Goal: Entertainment & Leisure: Consume media (video, audio)

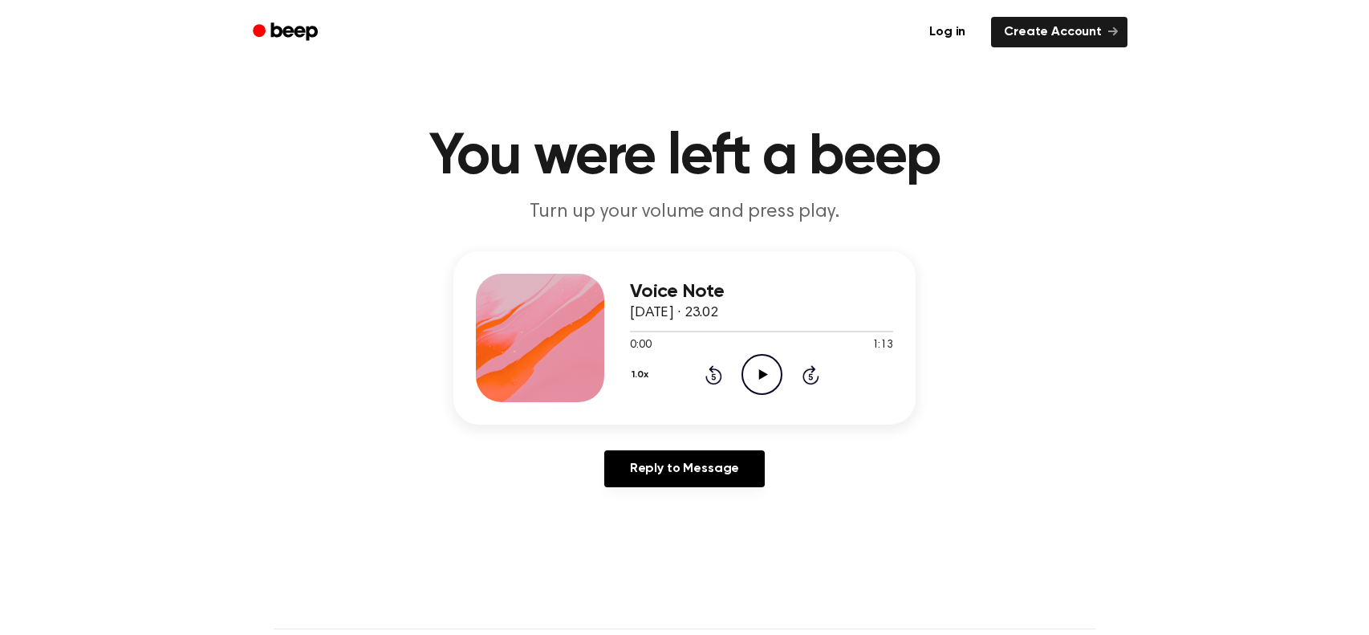
click at [760, 367] on icon "Play Audio" at bounding box center [762, 374] width 41 height 41
click at [762, 359] on icon "Play Audio" at bounding box center [762, 374] width 41 height 41
click at [762, 373] on icon at bounding box center [761, 374] width 7 height 10
drag, startPoint x: 798, startPoint y: 327, endPoint x: 705, endPoint y: 315, distance: 93.2
click at [693, 315] on div "Voice Note 14 September 2025 · 23.02 0:49 1:13 Your browser does not support th…" at bounding box center [761, 338] width 263 height 128
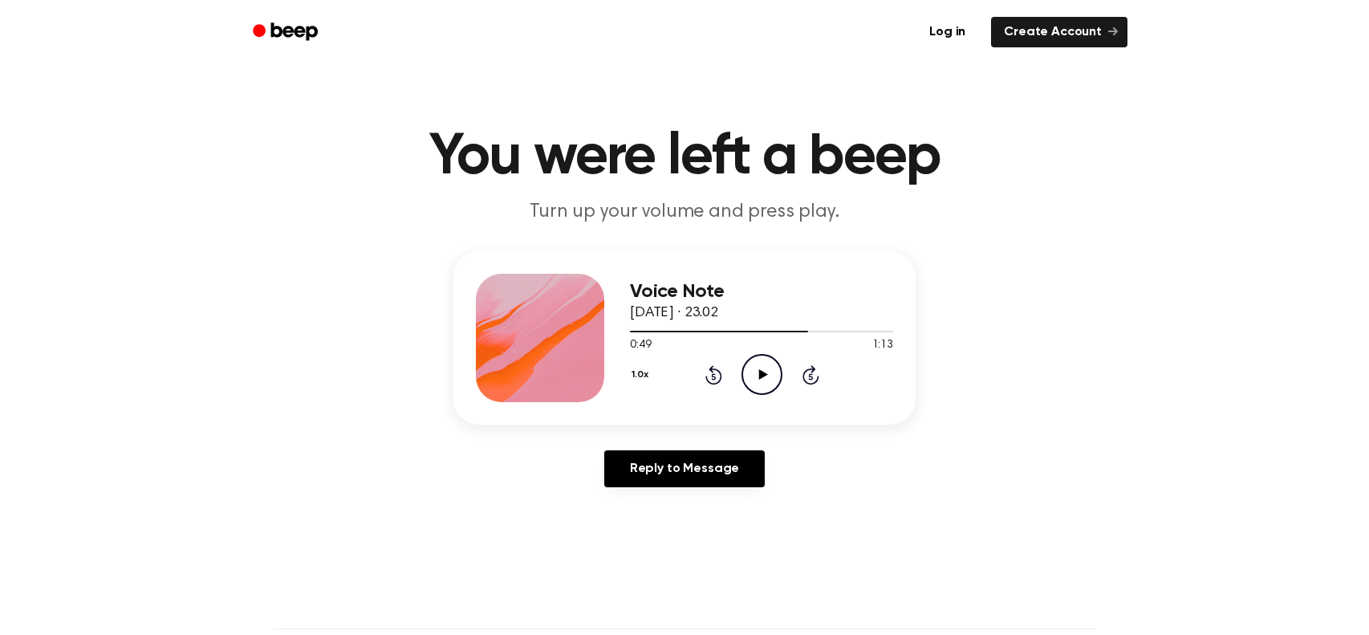
click at [1046, 375] on div "Voice Note 14 September 2025 · 23.02 0:49 1:13 Your browser does not support th…" at bounding box center [684, 375] width 1331 height 249
drag, startPoint x: 800, startPoint y: 330, endPoint x: 777, endPoint y: 340, distance: 25.5
click at [776, 341] on div "0:49 1:13 Your browser does not support the [object Object] element." at bounding box center [761, 339] width 263 height 30
click at [808, 327] on div at bounding box center [761, 330] width 263 height 13
click at [758, 374] on icon at bounding box center [762, 374] width 9 height 10
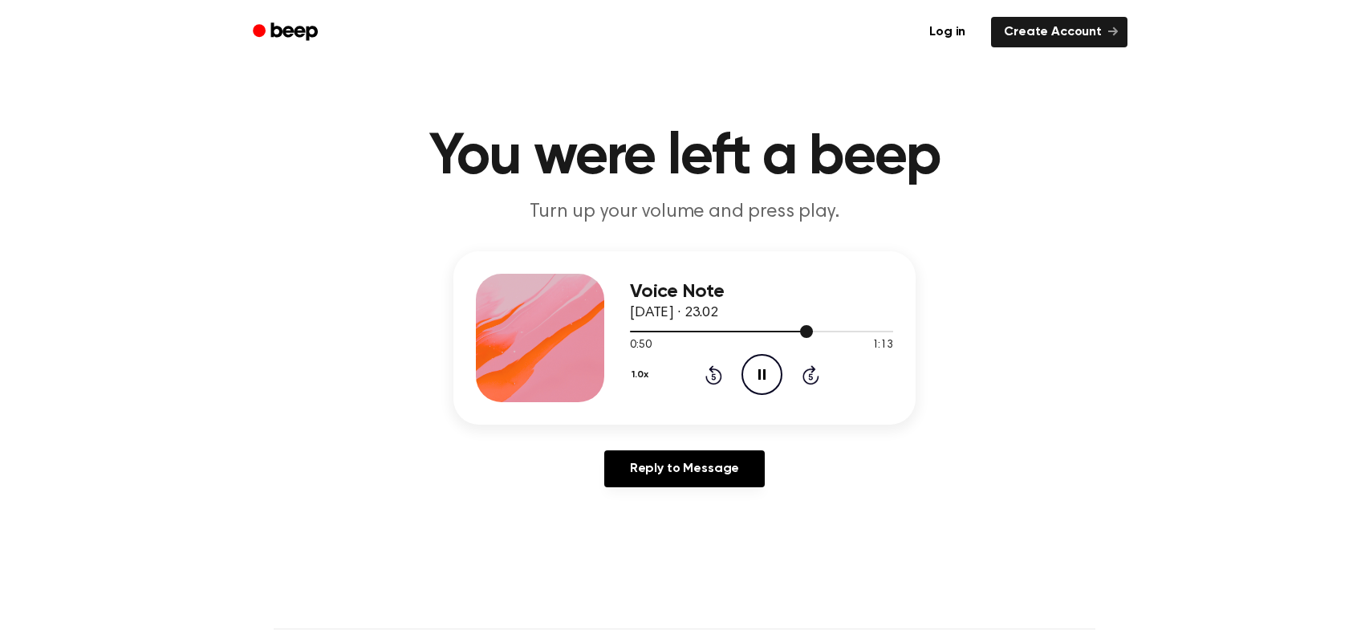
drag, startPoint x: 796, startPoint y: 332, endPoint x: 778, endPoint y: 324, distance: 19.4
click at [778, 324] on div at bounding box center [761, 330] width 263 height 13
click at [643, 336] on div at bounding box center [761, 330] width 263 height 13
click at [634, 335] on div at bounding box center [761, 330] width 263 height 13
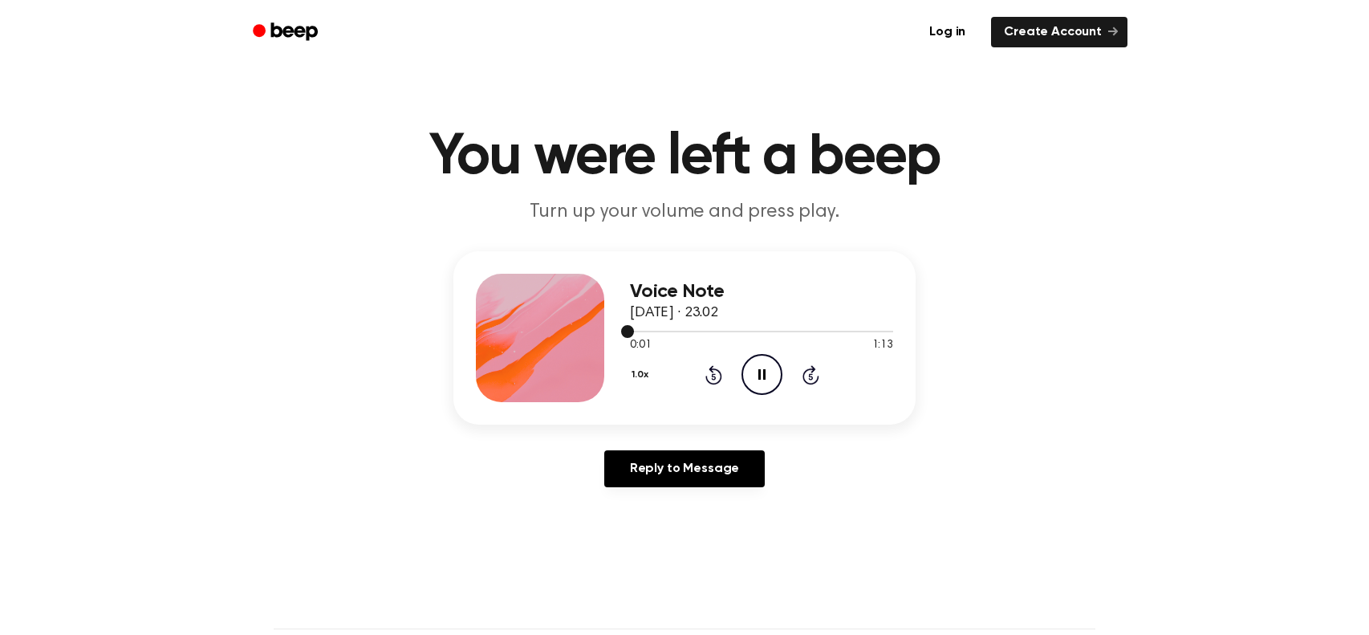
click at [632, 335] on div at bounding box center [761, 330] width 263 height 13
click at [752, 375] on icon "Pause Audio" at bounding box center [762, 374] width 41 height 41
click at [759, 382] on icon "Play Audio" at bounding box center [762, 374] width 41 height 41
click at [750, 372] on icon "Pause Audio" at bounding box center [762, 374] width 41 height 41
click at [754, 378] on icon "Play Audio" at bounding box center [762, 374] width 41 height 41
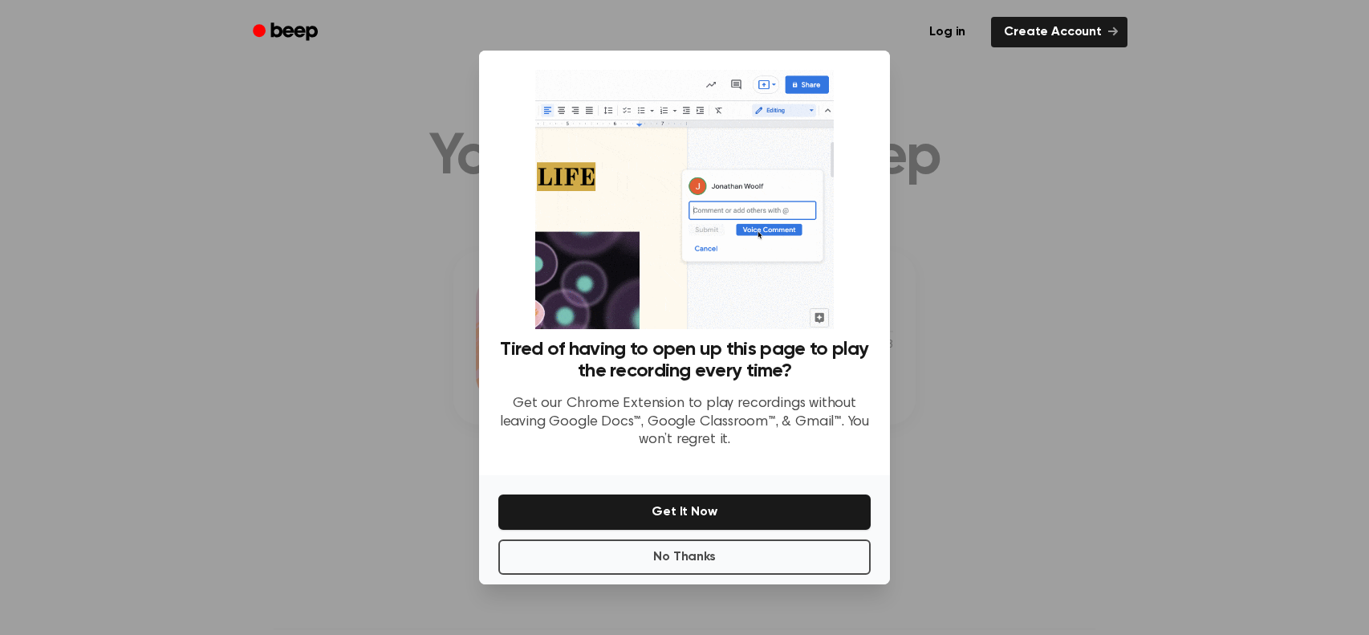
click at [1067, 213] on div at bounding box center [684, 317] width 1369 height 635
click at [750, 559] on button "No Thanks" at bounding box center [684, 556] width 372 height 35
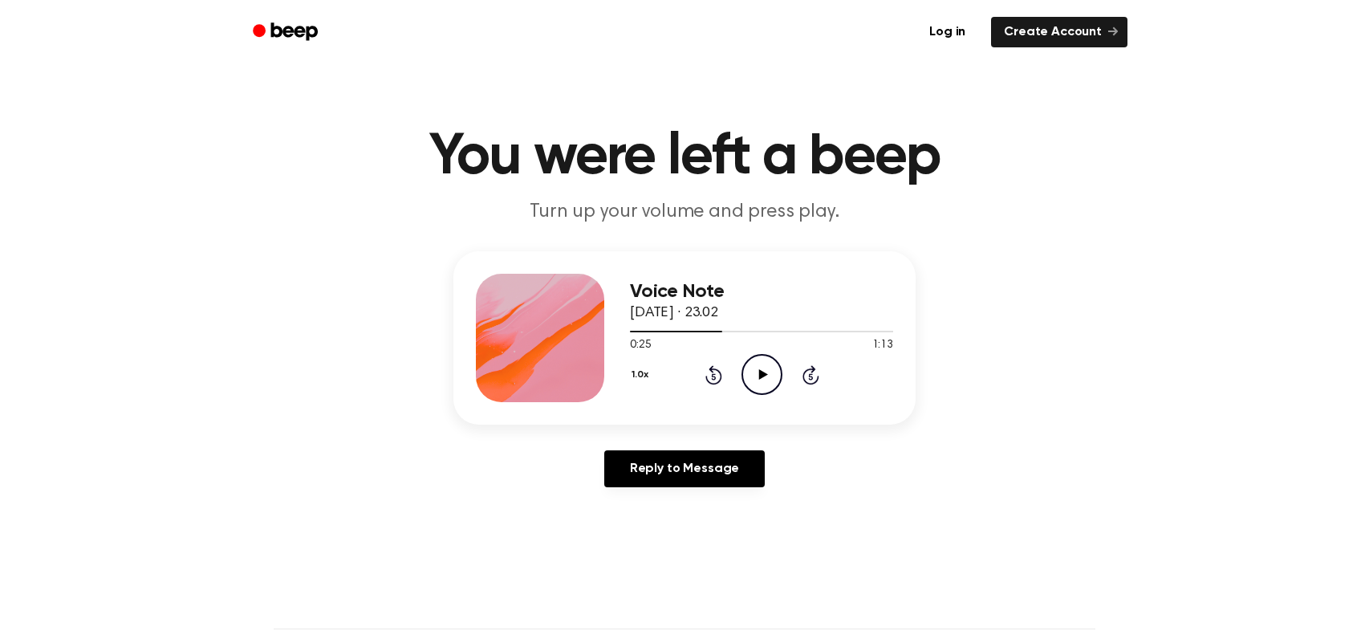
click at [762, 358] on icon "Play Audio" at bounding box center [762, 374] width 41 height 41
click at [766, 376] on icon "Pause Audio" at bounding box center [762, 374] width 41 height 41
click at [762, 365] on icon "Play Audio" at bounding box center [762, 374] width 41 height 41
click at [630, 329] on div at bounding box center [761, 330] width 263 height 13
click at [754, 375] on icon "Pause Audio" at bounding box center [762, 374] width 41 height 41
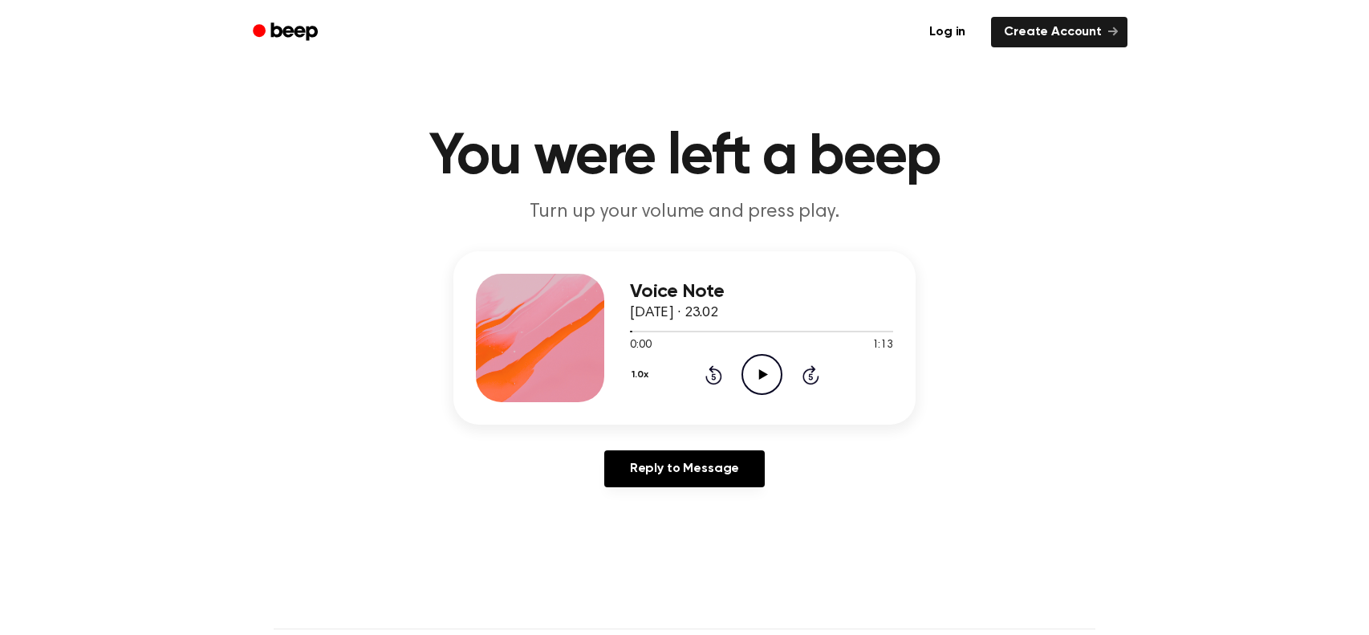
click at [751, 362] on icon "Play Audio" at bounding box center [762, 374] width 41 height 41
click at [760, 375] on icon at bounding box center [761, 374] width 7 height 10
click at [764, 363] on icon "Play Audio" at bounding box center [762, 374] width 41 height 41
click at [766, 377] on icon "Pause Audio" at bounding box center [762, 374] width 41 height 41
click at [754, 372] on icon "Play Audio" at bounding box center [762, 374] width 41 height 41
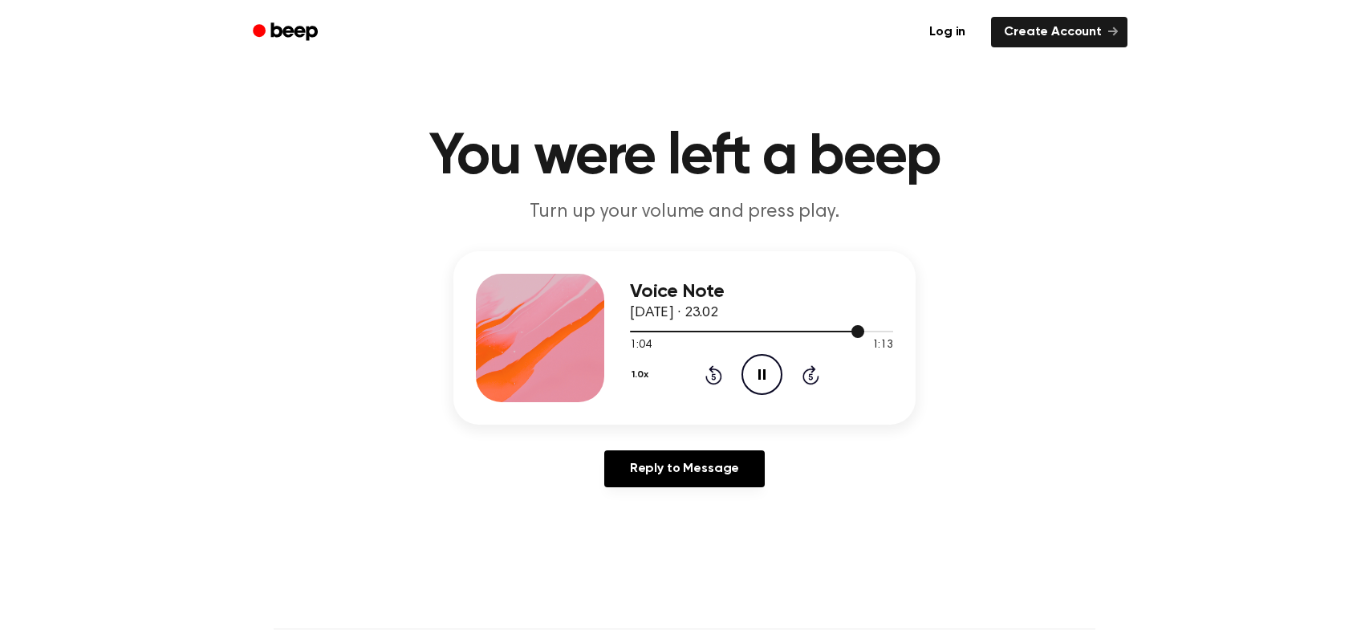
click at [632, 333] on div at bounding box center [761, 330] width 263 height 13
click at [766, 375] on icon "Pause Audio" at bounding box center [762, 374] width 41 height 41
click at [729, 329] on div at bounding box center [761, 330] width 263 height 13
click at [760, 382] on icon "Play Audio" at bounding box center [762, 374] width 41 height 41
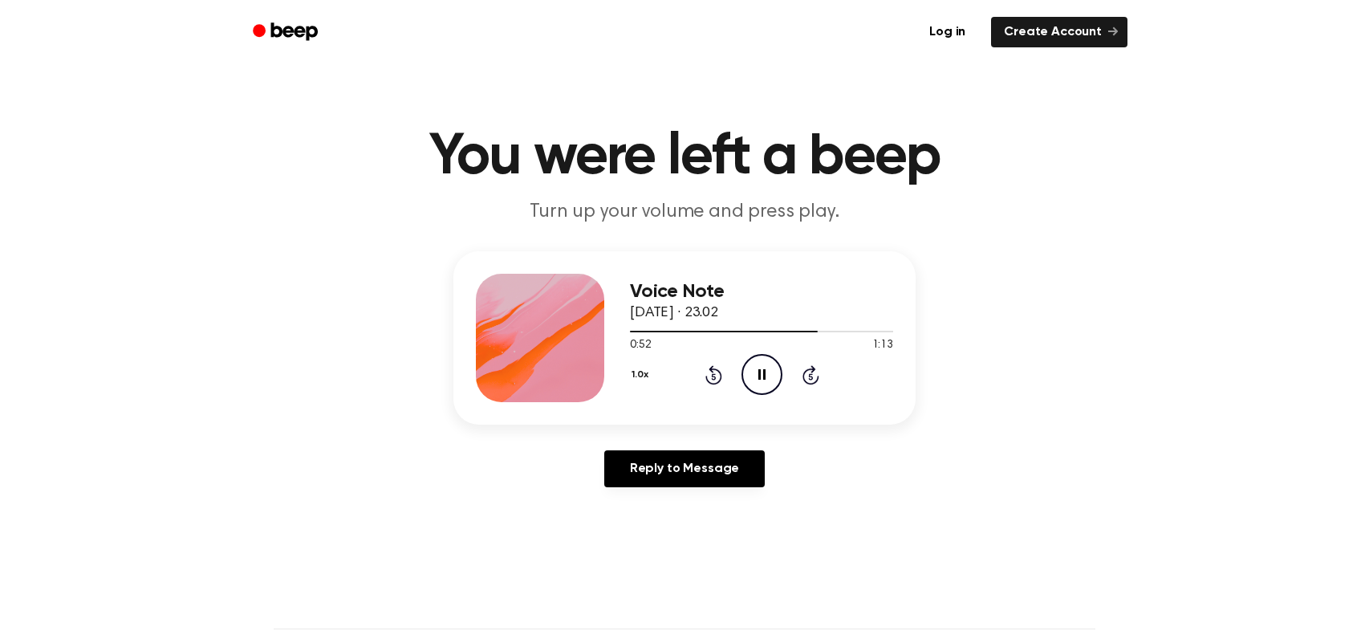
click at [762, 371] on icon "Pause Audio" at bounding box center [762, 374] width 41 height 41
click at [762, 376] on icon at bounding box center [762, 374] width 9 height 10
click at [774, 384] on icon "Pause Audio" at bounding box center [762, 374] width 41 height 41
click at [760, 329] on div at bounding box center [761, 330] width 263 height 13
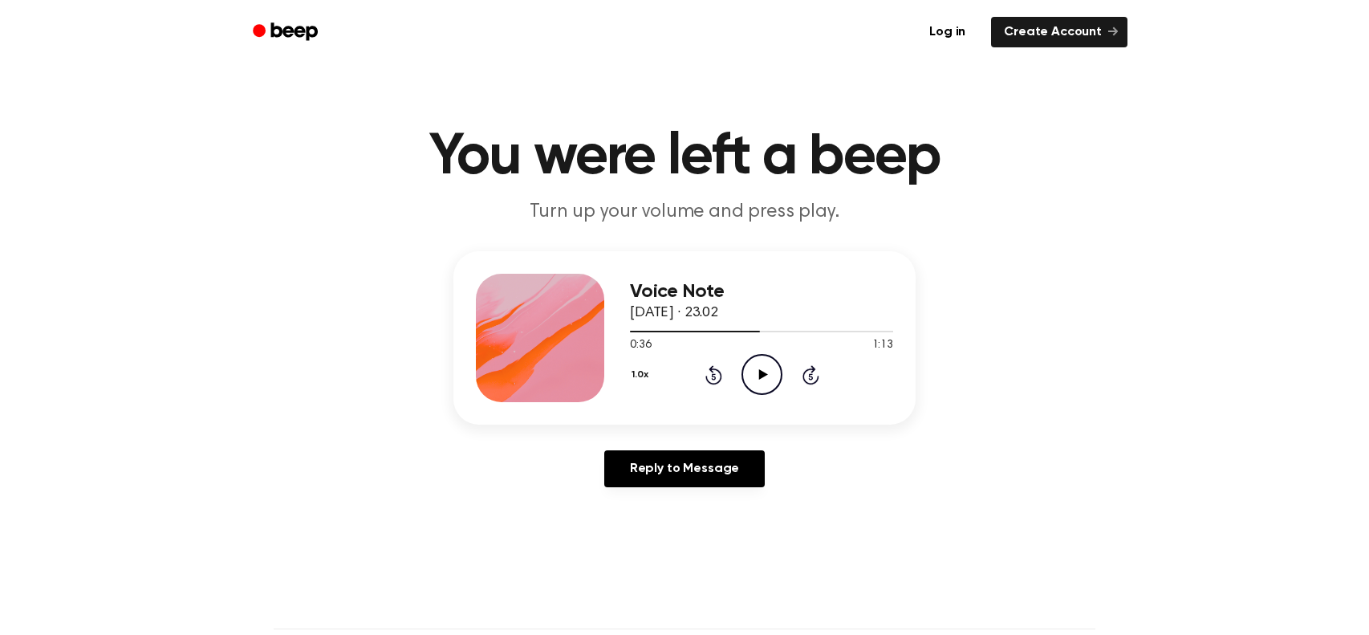
click at [770, 366] on icon "Play Audio" at bounding box center [762, 374] width 41 height 41
click at [760, 366] on icon "Pause Audio" at bounding box center [762, 374] width 41 height 41
click at [313, 335] on div "Voice Note [DATE] · 23.02 0:52 1:13 Your browser does not support the [object O…" at bounding box center [684, 375] width 1331 height 249
click at [765, 367] on icon "Play Audio" at bounding box center [762, 374] width 41 height 41
click at [749, 325] on div at bounding box center [761, 330] width 263 height 13
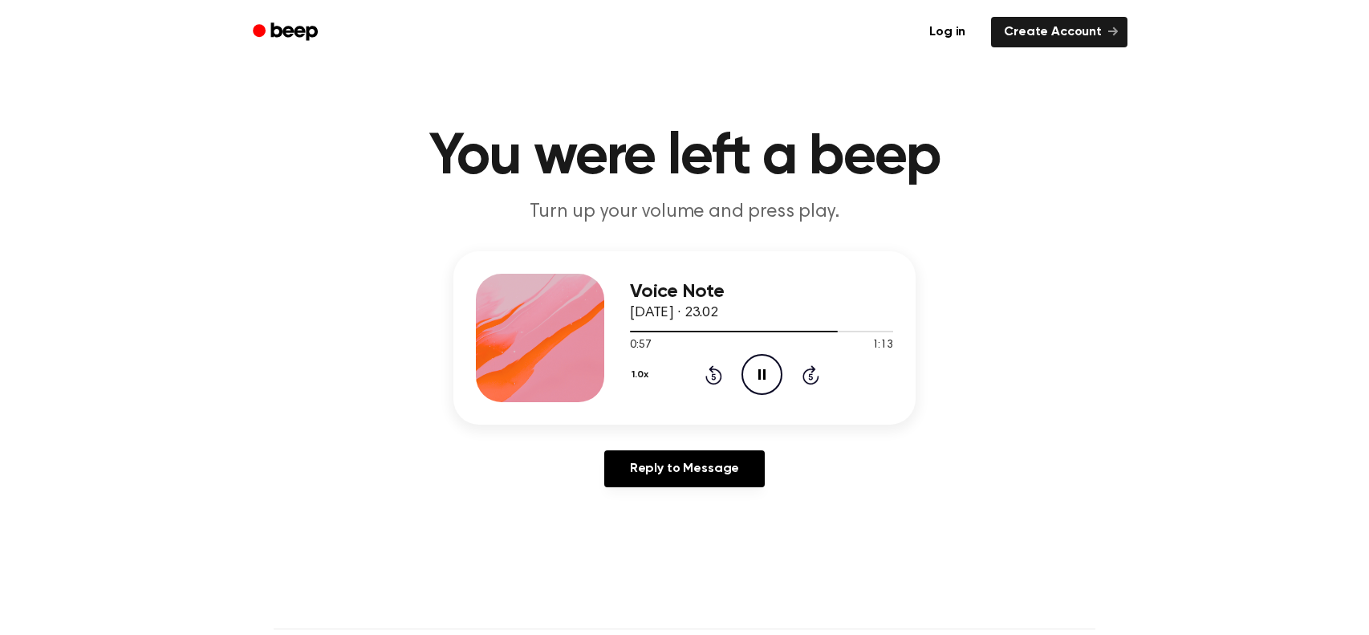
click at [761, 372] on icon "Pause Audio" at bounding box center [762, 374] width 41 height 41
click at [739, 377] on div "1.0x Rewind 5 seconds Play Audio Skip 5 seconds" at bounding box center [761, 374] width 263 height 41
click at [756, 372] on icon "Play Audio" at bounding box center [762, 374] width 41 height 41
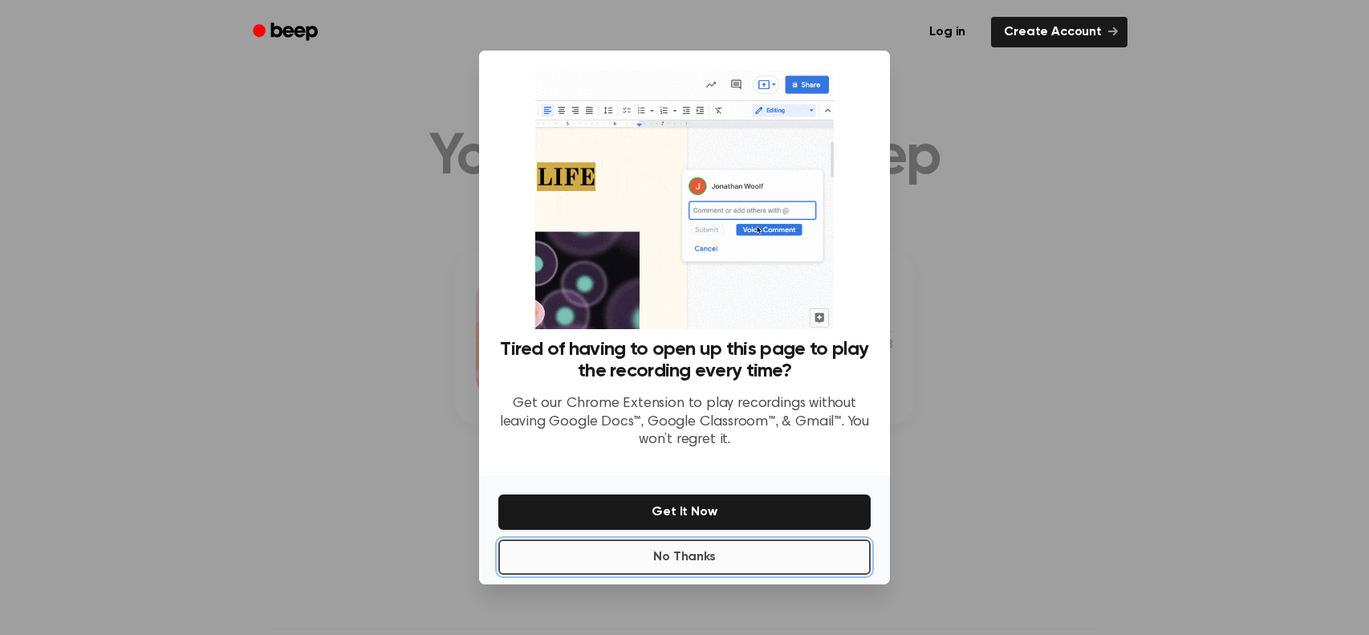
click at [752, 548] on button "No Thanks" at bounding box center [684, 556] width 372 height 35
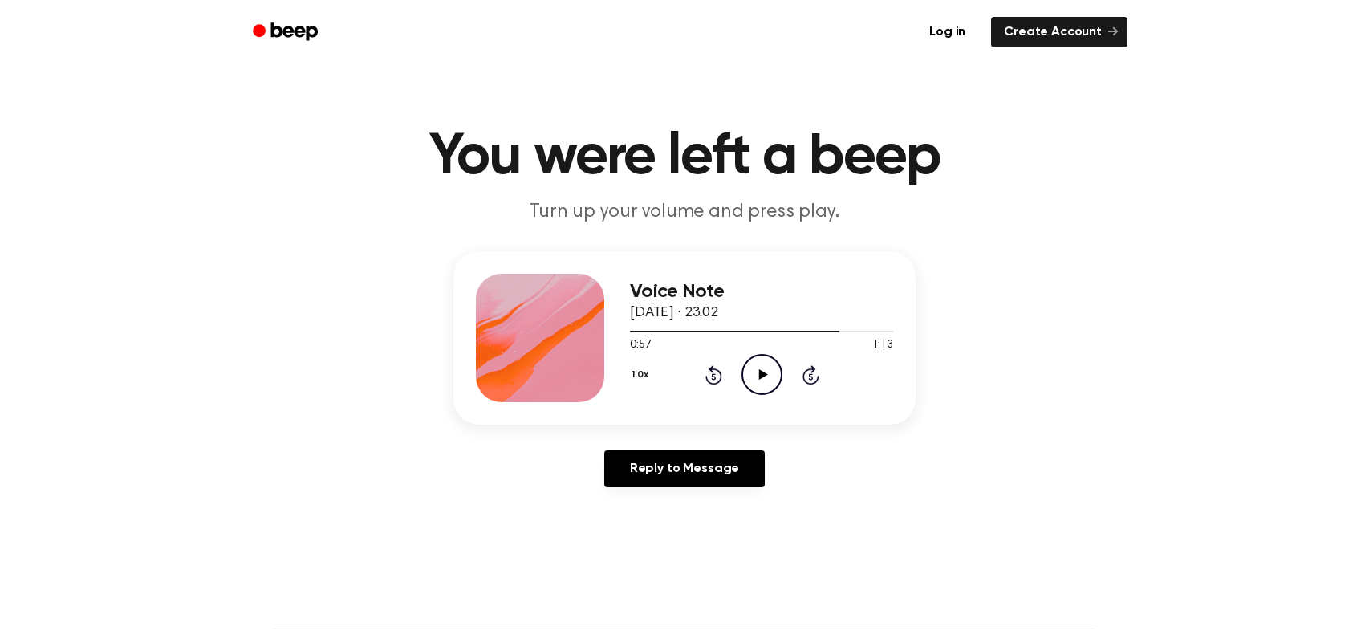
click at [766, 380] on icon "Play Audio" at bounding box center [762, 374] width 41 height 41
click at [820, 331] on div at bounding box center [761, 332] width 263 height 2
click at [761, 386] on icon "Play Audio" at bounding box center [762, 374] width 41 height 41
click at [775, 382] on icon "Pause Audio" at bounding box center [762, 374] width 41 height 41
click at [853, 326] on div at bounding box center [761, 330] width 263 height 13
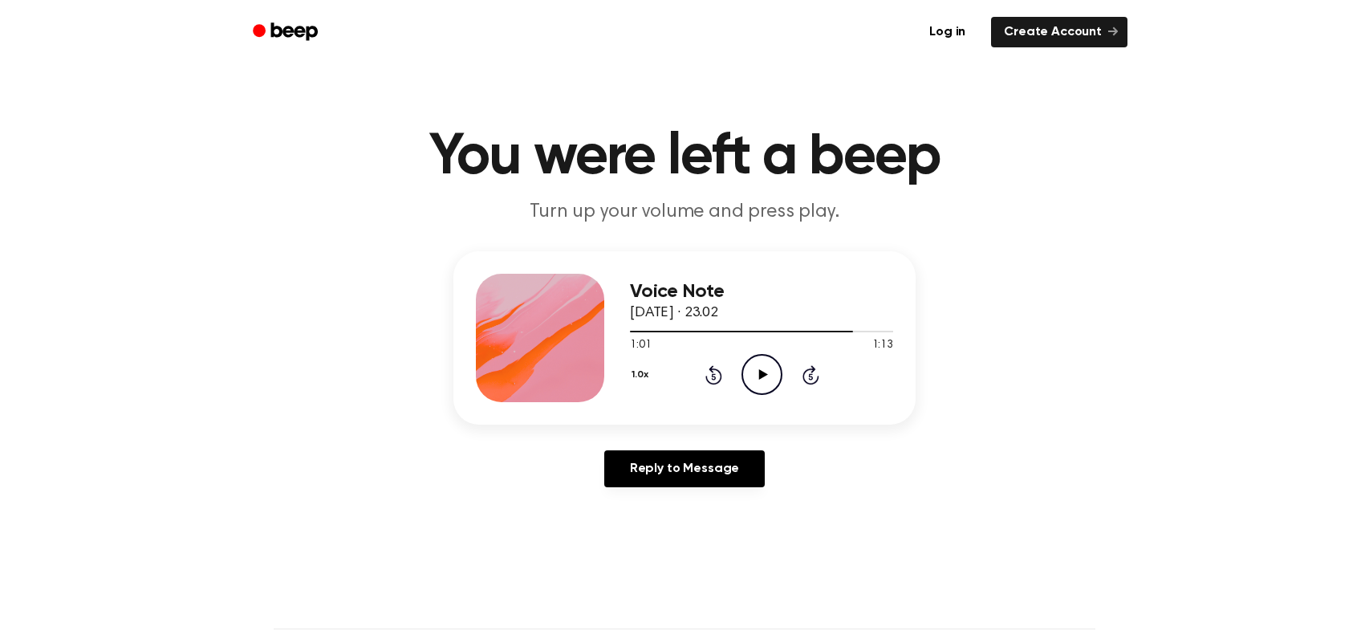
click at [768, 383] on icon "Play Audio" at bounding box center [762, 374] width 41 height 41
click at [865, 336] on div at bounding box center [761, 330] width 263 height 13
click at [764, 374] on icon at bounding box center [762, 374] width 9 height 10
click at [869, 325] on div at bounding box center [761, 330] width 263 height 13
click at [764, 381] on icon "Play Audio" at bounding box center [762, 374] width 41 height 41
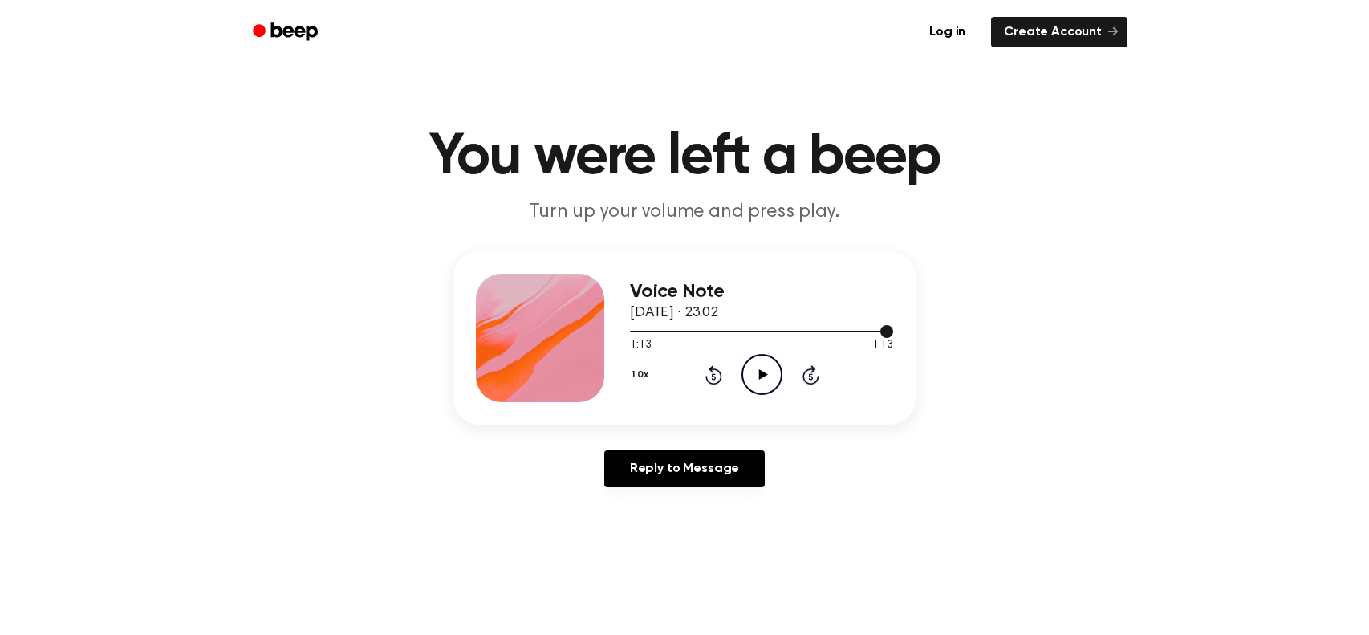
click at [769, 333] on div at bounding box center [761, 330] width 263 height 13
click at [750, 380] on icon "Play Audio" at bounding box center [762, 374] width 41 height 41
click at [757, 376] on icon "Pause Audio" at bounding box center [762, 374] width 41 height 41
click at [755, 330] on div at bounding box center [761, 330] width 263 height 13
click at [766, 381] on icon "Play Audio" at bounding box center [762, 374] width 41 height 41
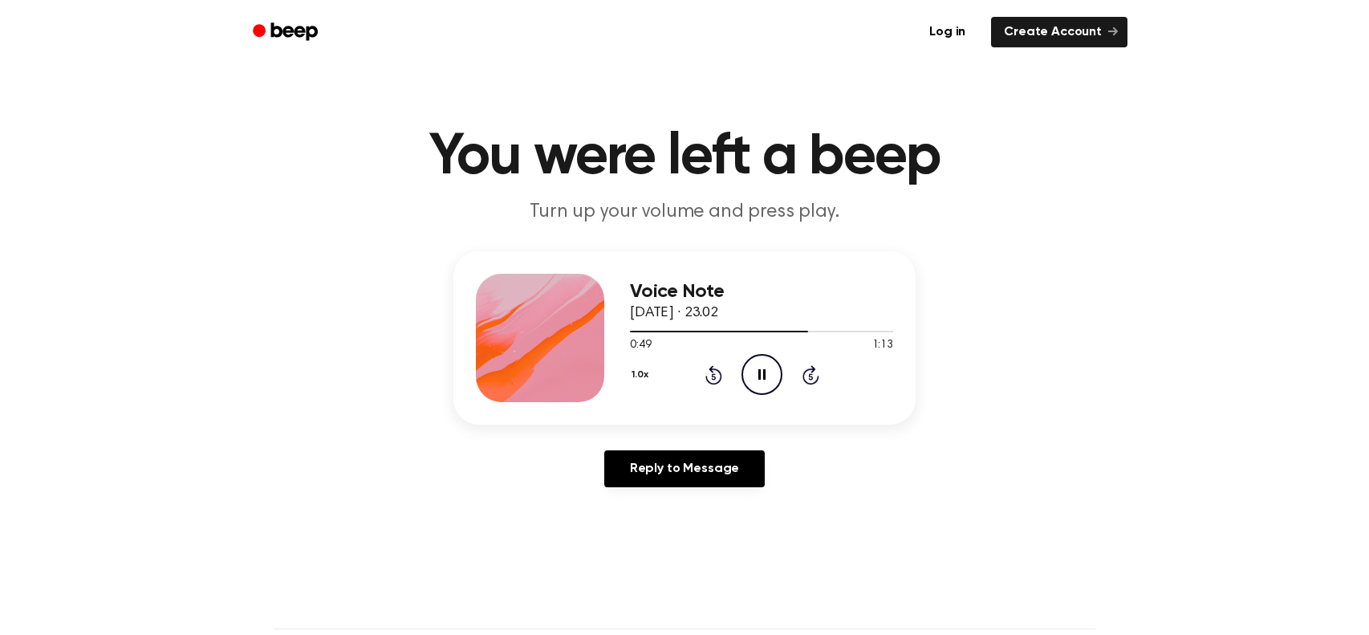
click at [754, 373] on icon "Pause Audio" at bounding box center [762, 374] width 41 height 41
click at [752, 331] on div at bounding box center [719, 332] width 179 height 2
click at [760, 363] on icon "Play Audio" at bounding box center [762, 374] width 41 height 41
click at [756, 368] on icon "Pause Audio" at bounding box center [762, 374] width 41 height 41
